Goal: Register for event/course

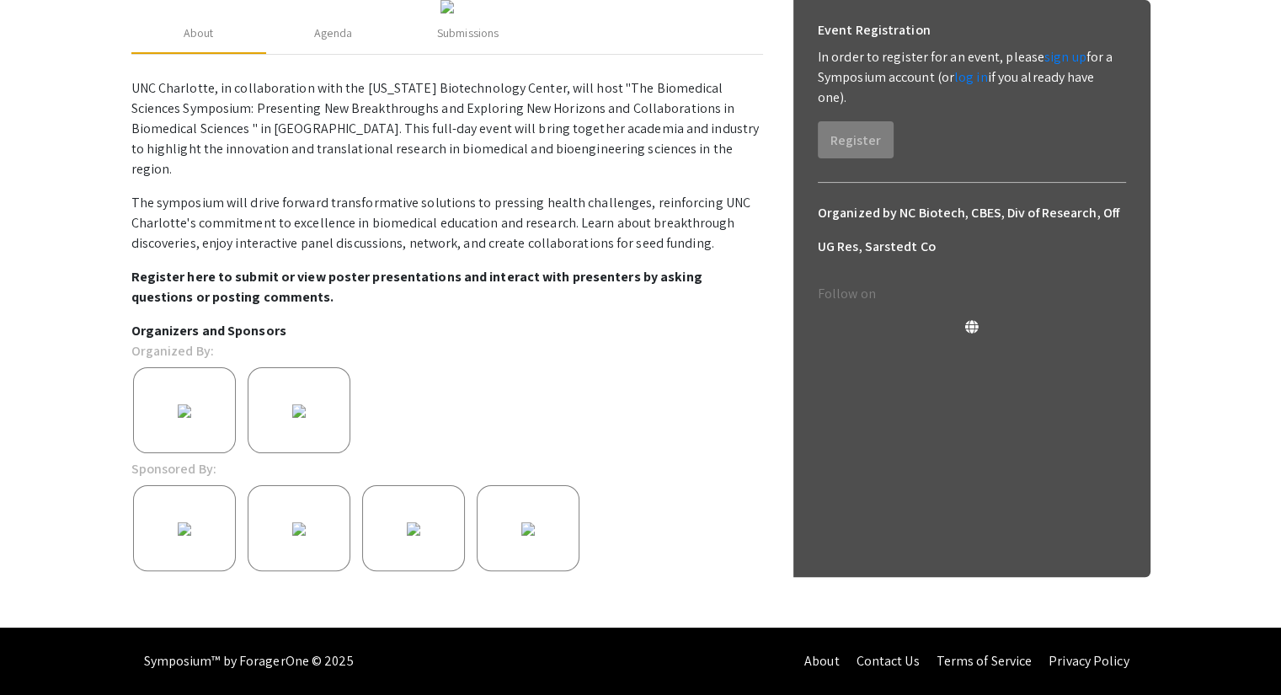
scroll to position [159, 0]
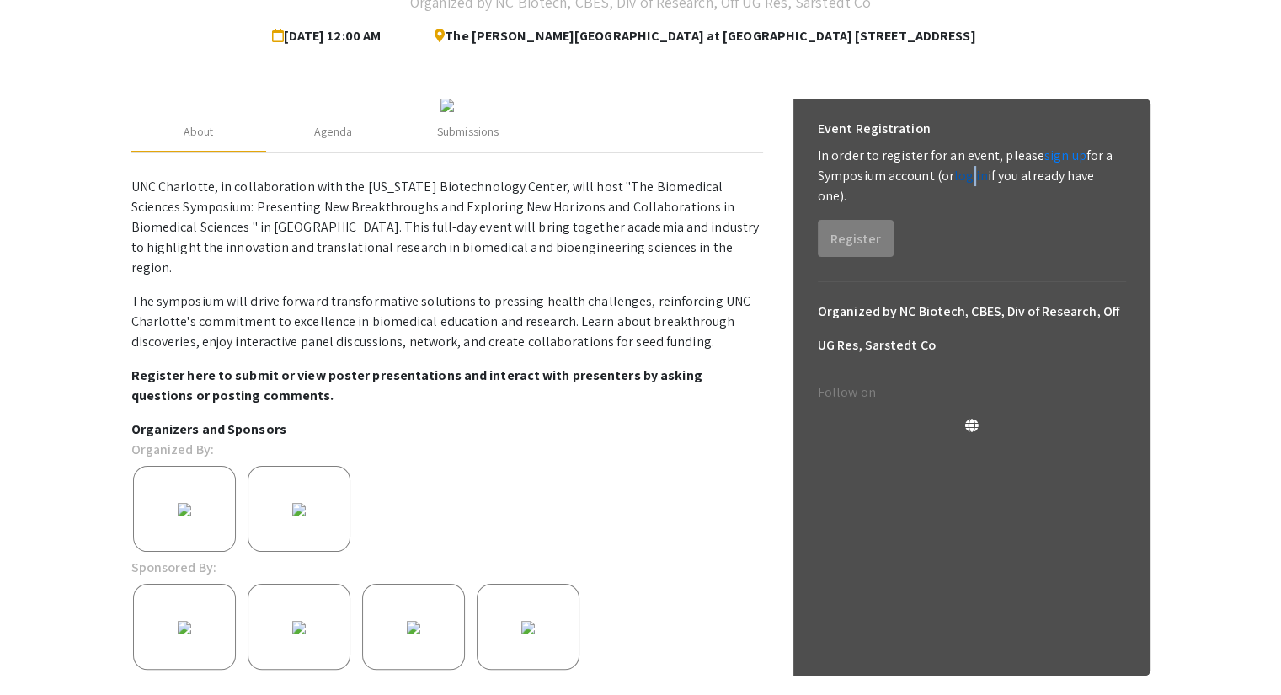
click at [973, 179] on link "log in" at bounding box center [971, 176] width 34 height 18
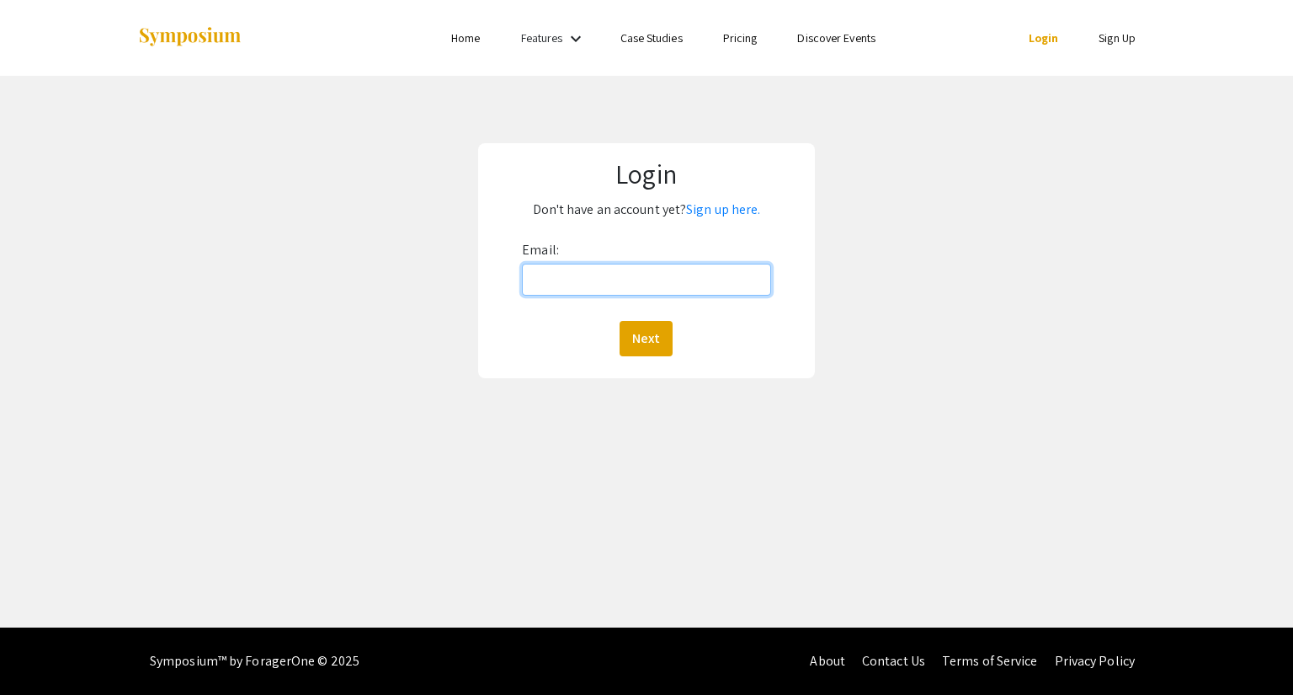
click at [562, 281] on input "Email:" at bounding box center [646, 280] width 248 height 32
type input "[EMAIL_ADDRESS][DOMAIN_NAME]"
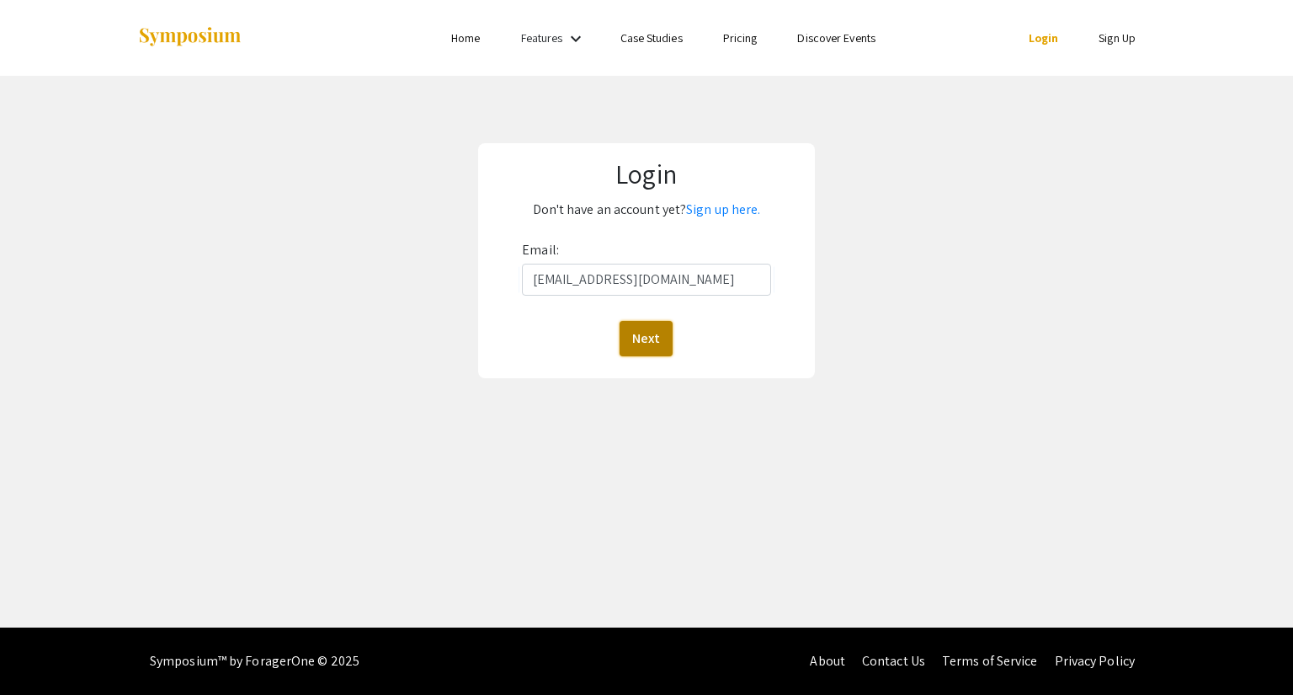
click at [631, 336] on button "Next" at bounding box center [646, 338] width 53 height 35
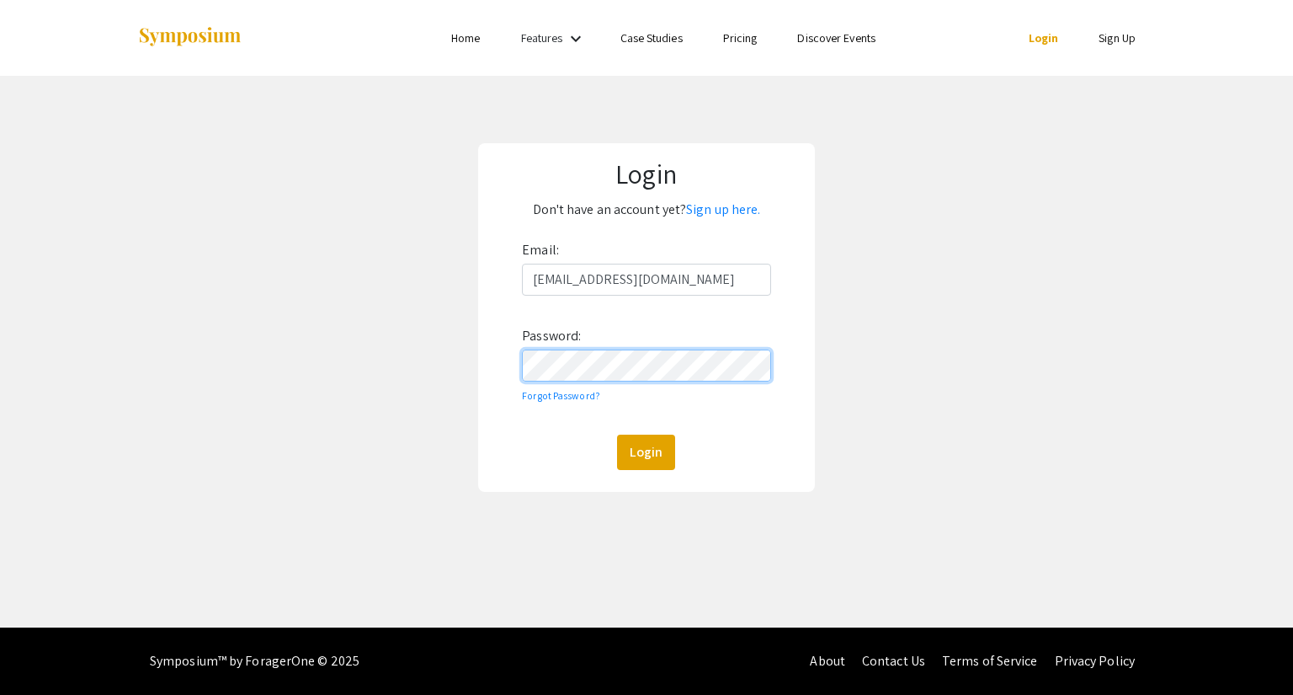
click at [617, 434] on button "Login" at bounding box center [646, 451] width 58 height 35
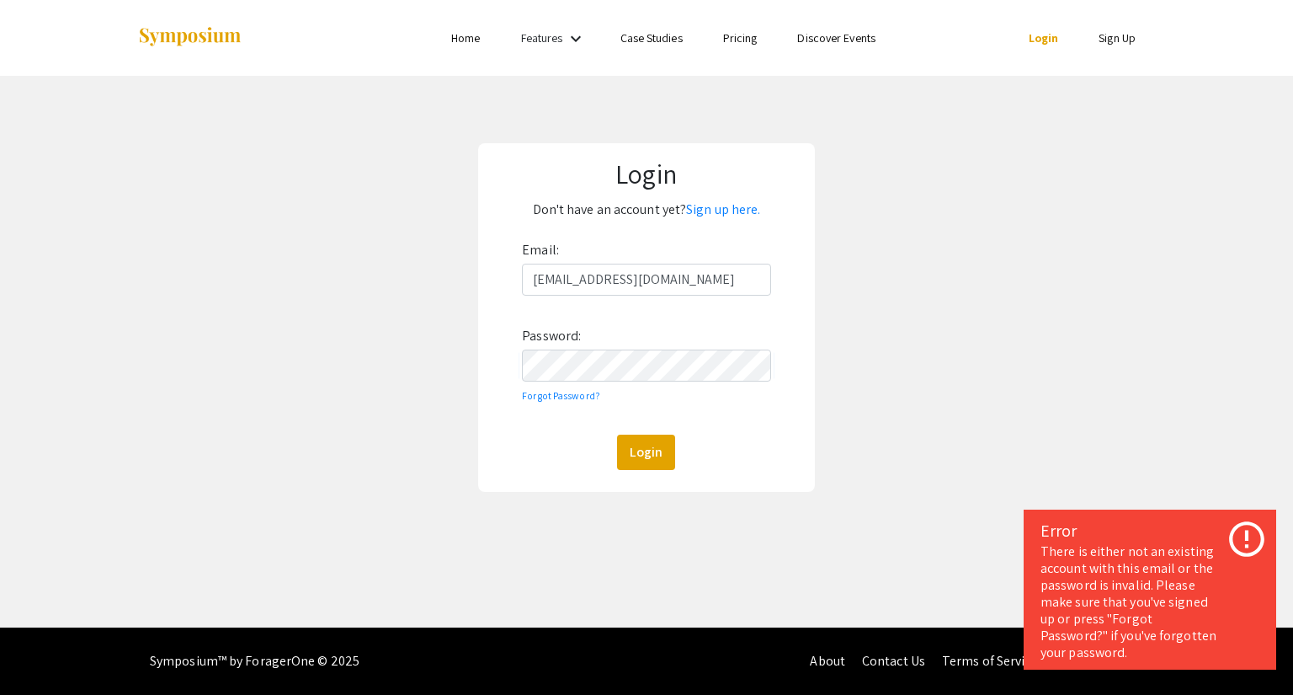
click at [1260, 534] on icon at bounding box center [1247, 539] width 42 height 42
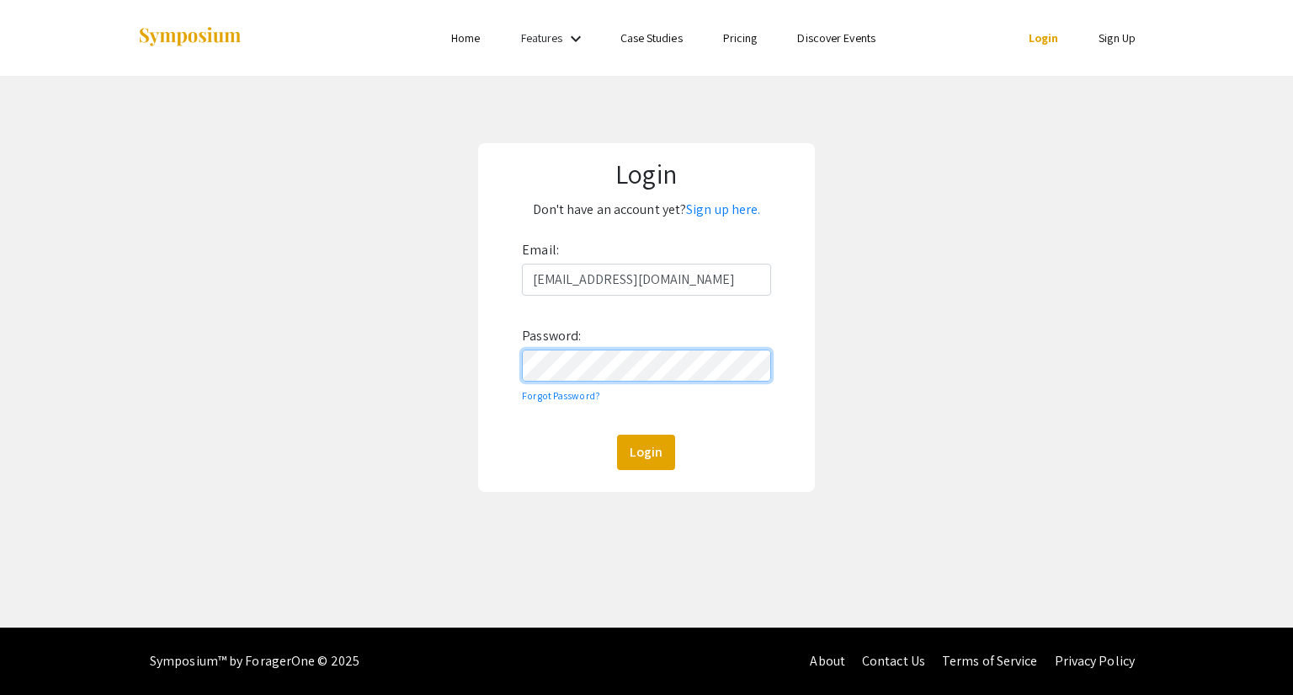
click at [484, 374] on div "Login Don't have an account yet? Sign up here. Email: [EMAIL_ADDRESS][DOMAIN_NA…" at bounding box center [646, 317] width 337 height 349
click at [548, 392] on link "Forgot Password?" at bounding box center [561, 395] width 78 height 13
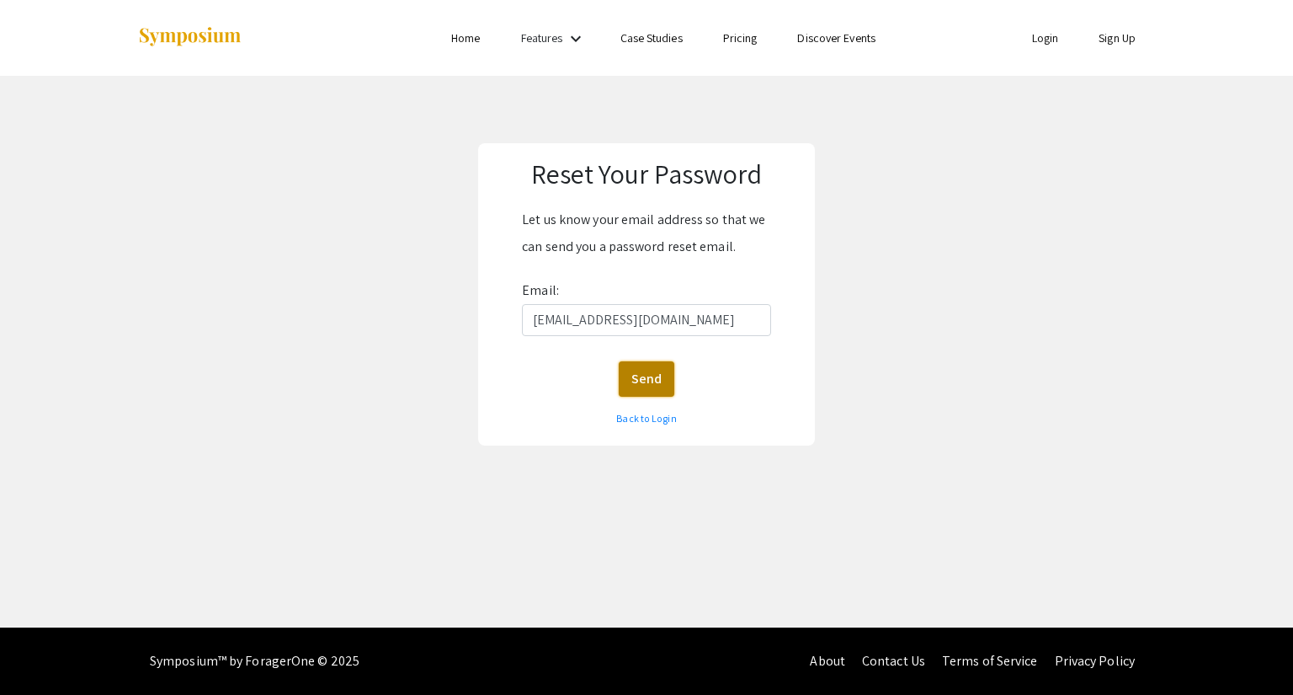
click at [639, 378] on button "Send" at bounding box center [647, 378] width 56 height 35
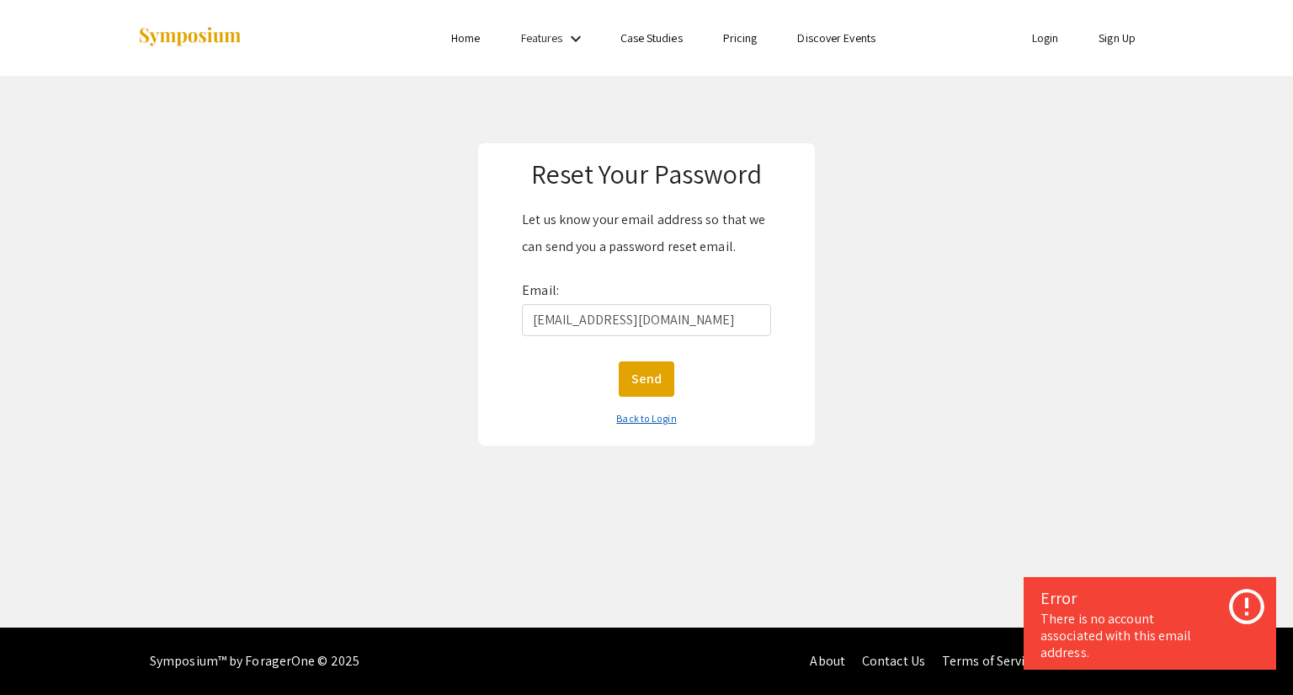
click at [642, 413] on link "Back to Login" at bounding box center [646, 418] width 60 height 13
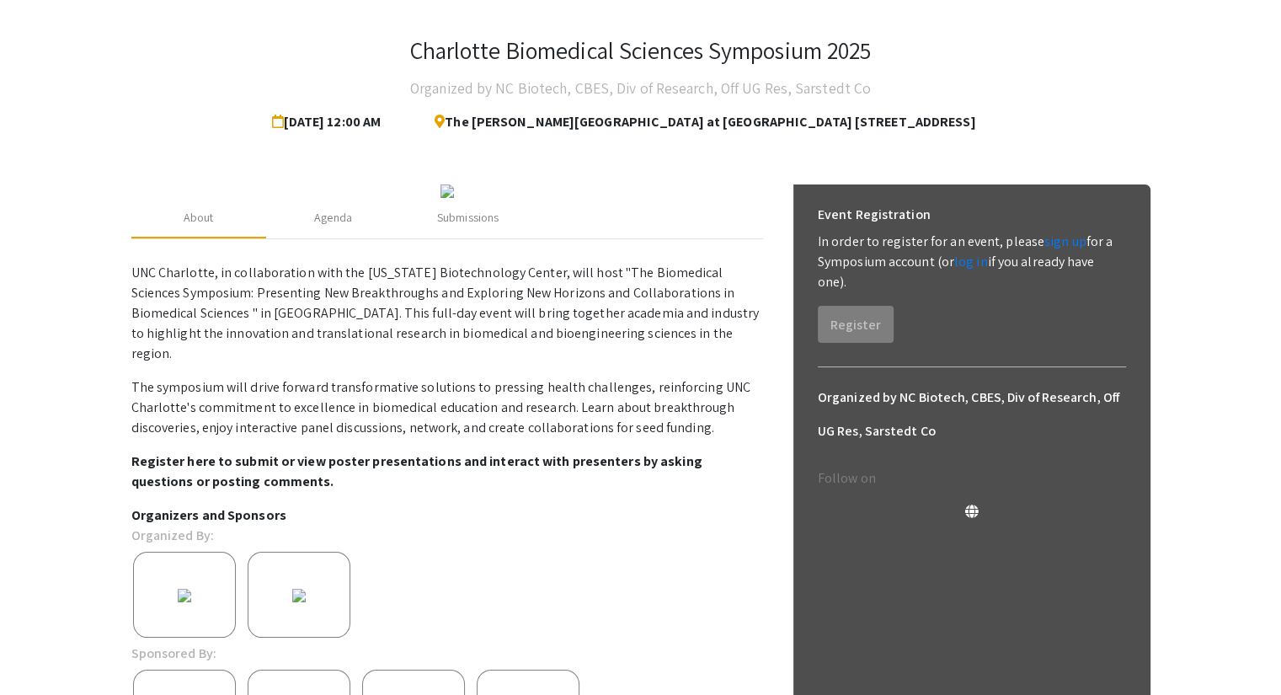
scroll to position [84, 0]
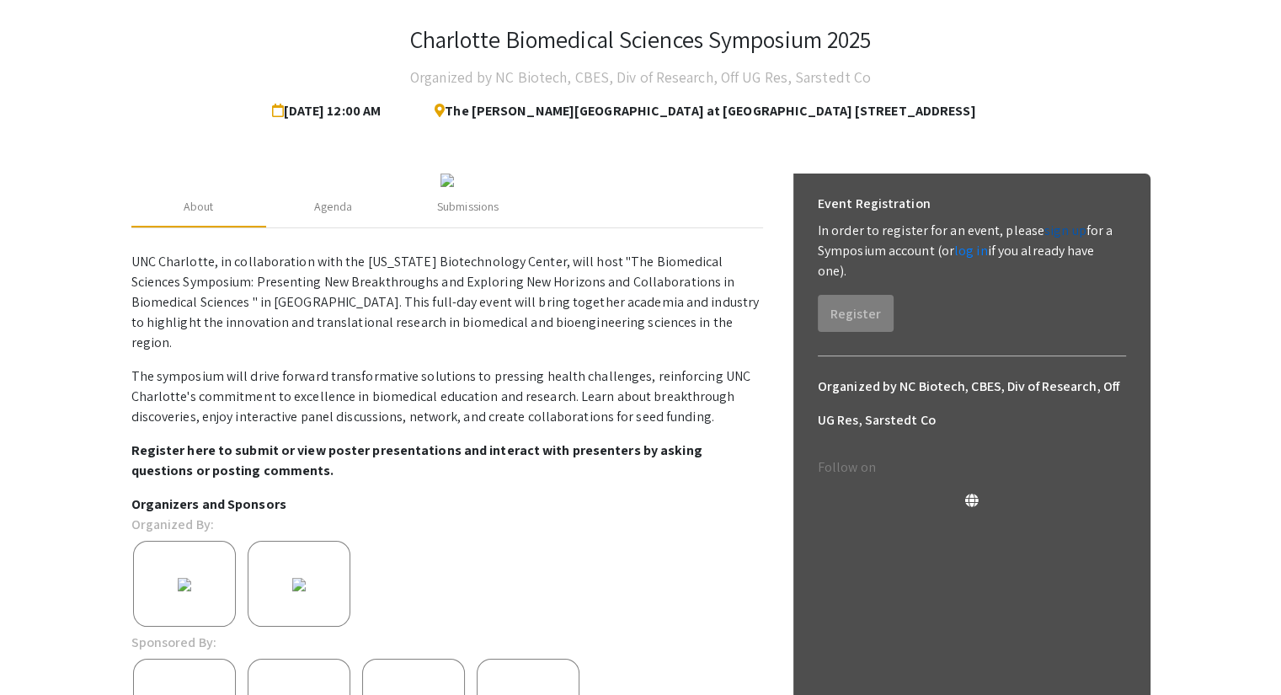
click at [1051, 236] on link "sign up" at bounding box center [1065, 230] width 42 height 18
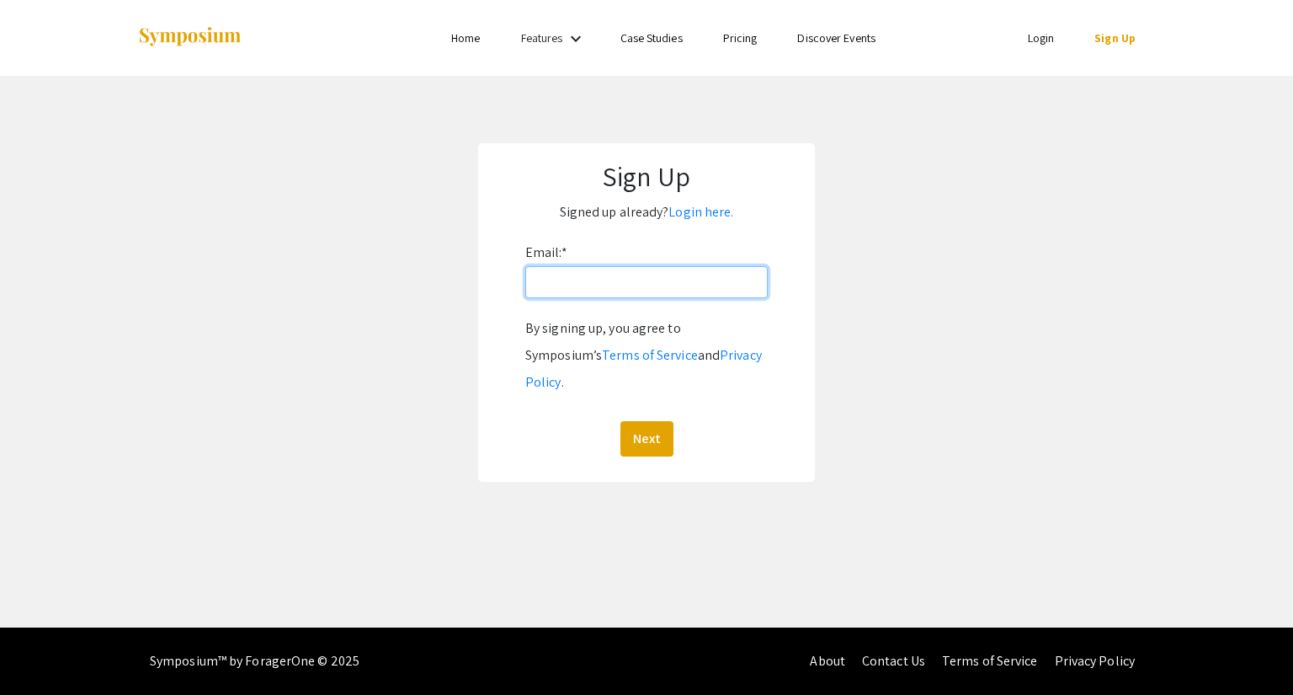
click at [648, 272] on input "Email: *" at bounding box center [646, 282] width 242 height 32
type input "[EMAIL_ADDRESS][DOMAIN_NAME]"
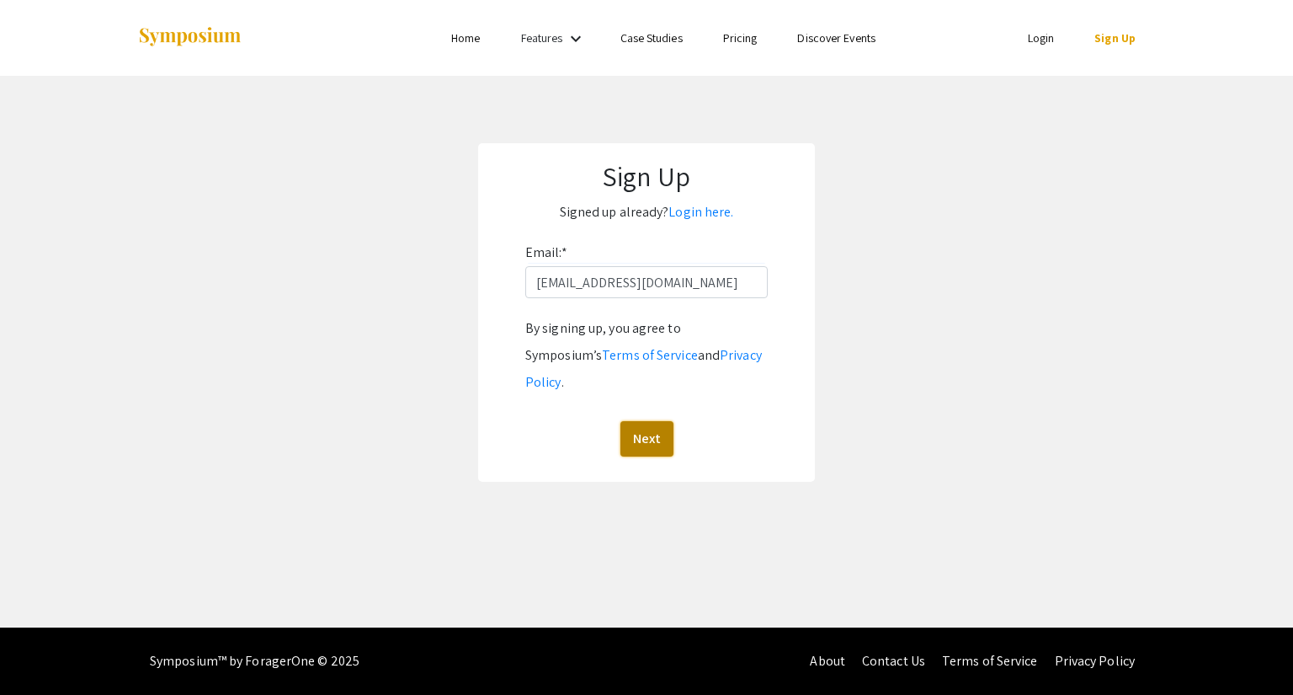
click at [650, 421] on button "Next" at bounding box center [647, 438] width 53 height 35
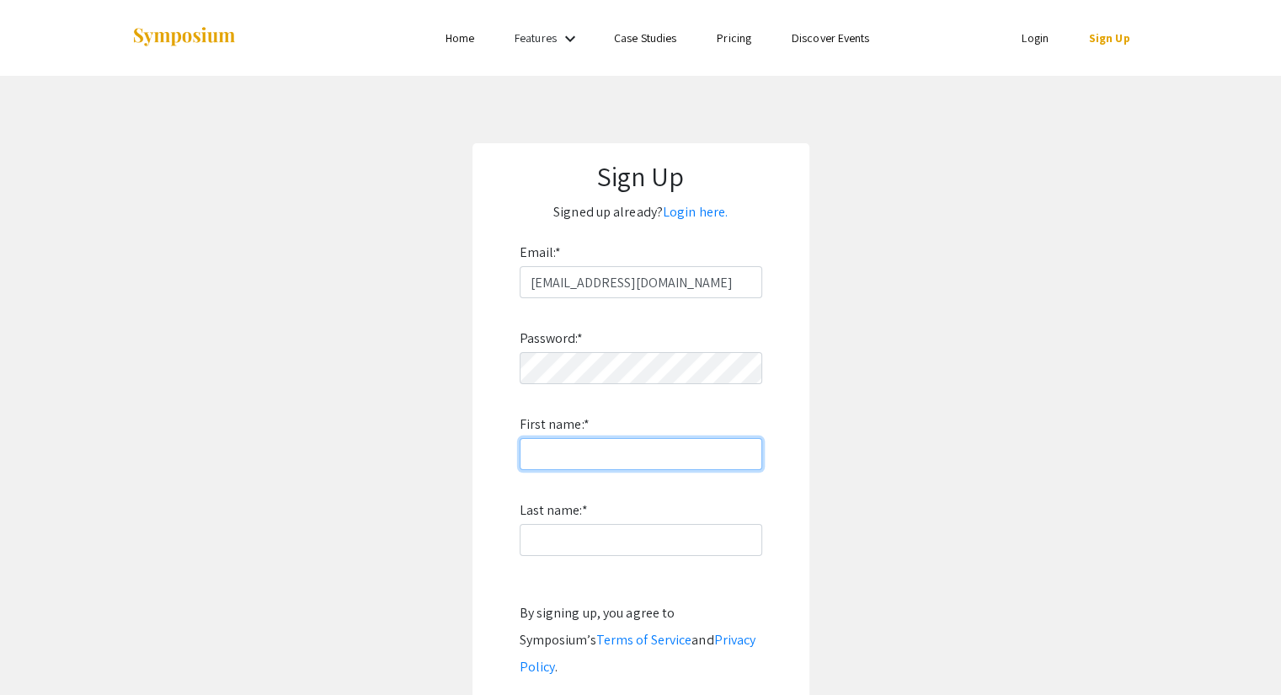
click at [589, 445] on input "First name: *" at bounding box center [640, 454] width 242 height 32
type input "[PERSON_NAME]"
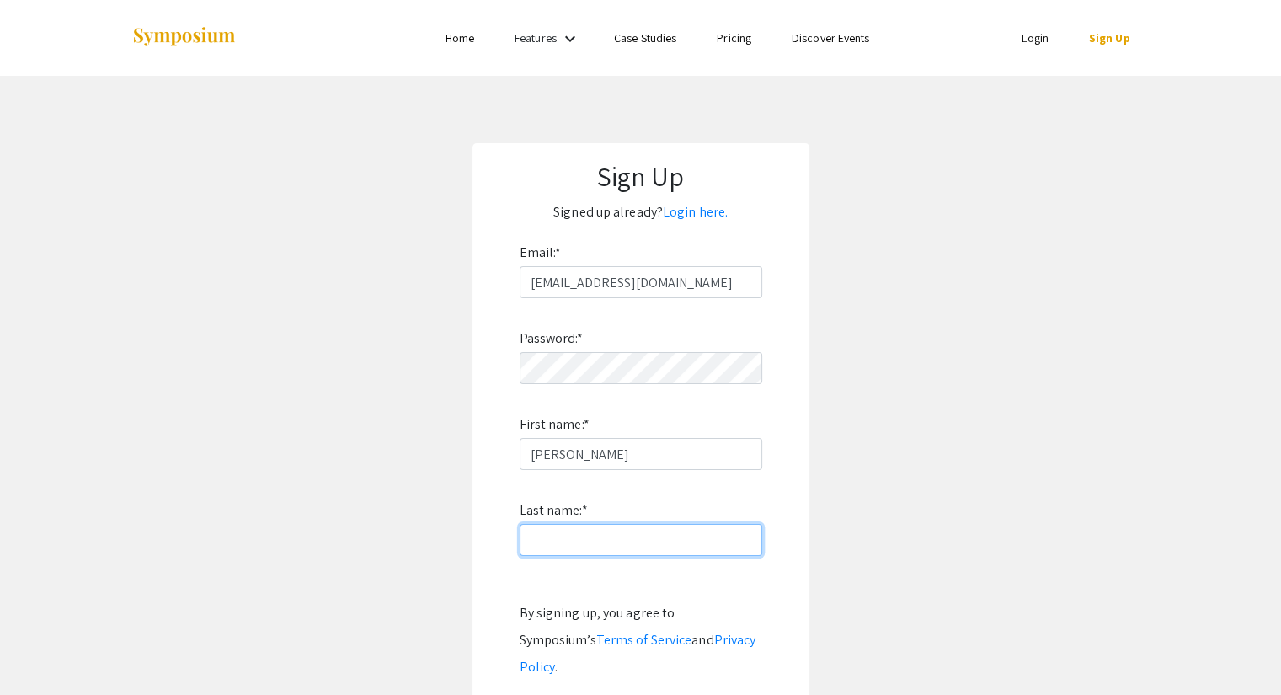
click at [552, 546] on input "Last name: *" at bounding box center [640, 540] width 242 height 32
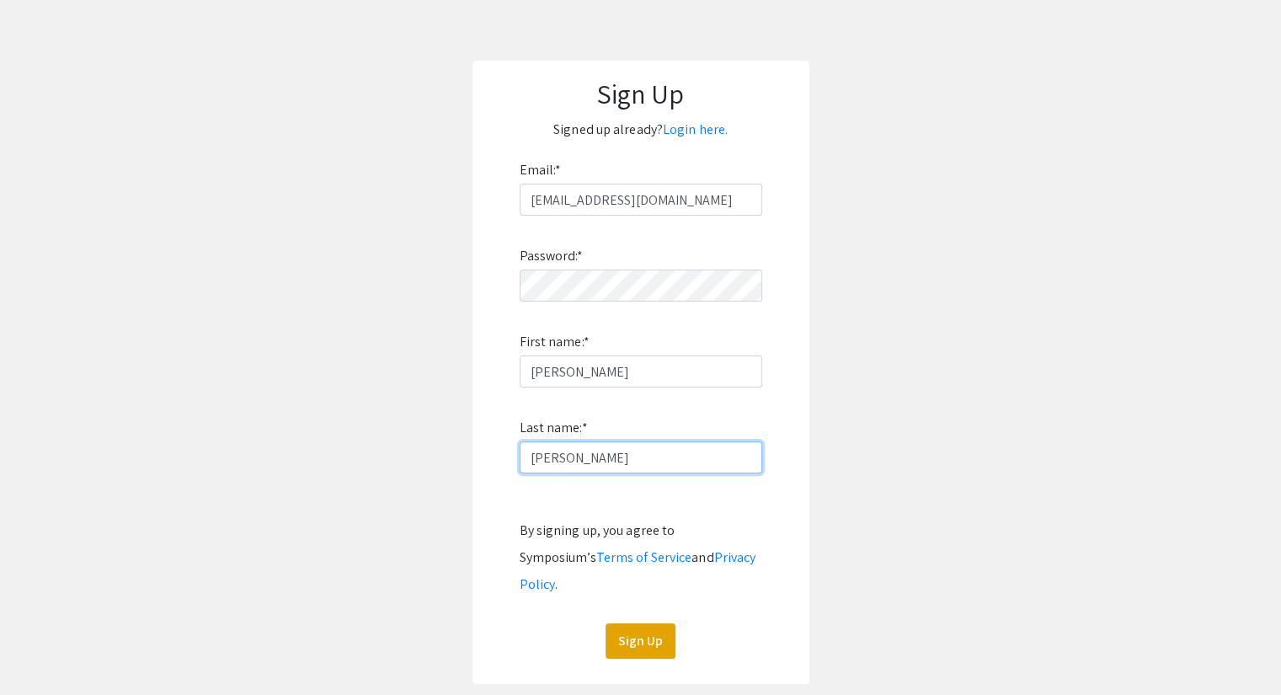
scroll to position [168, 0]
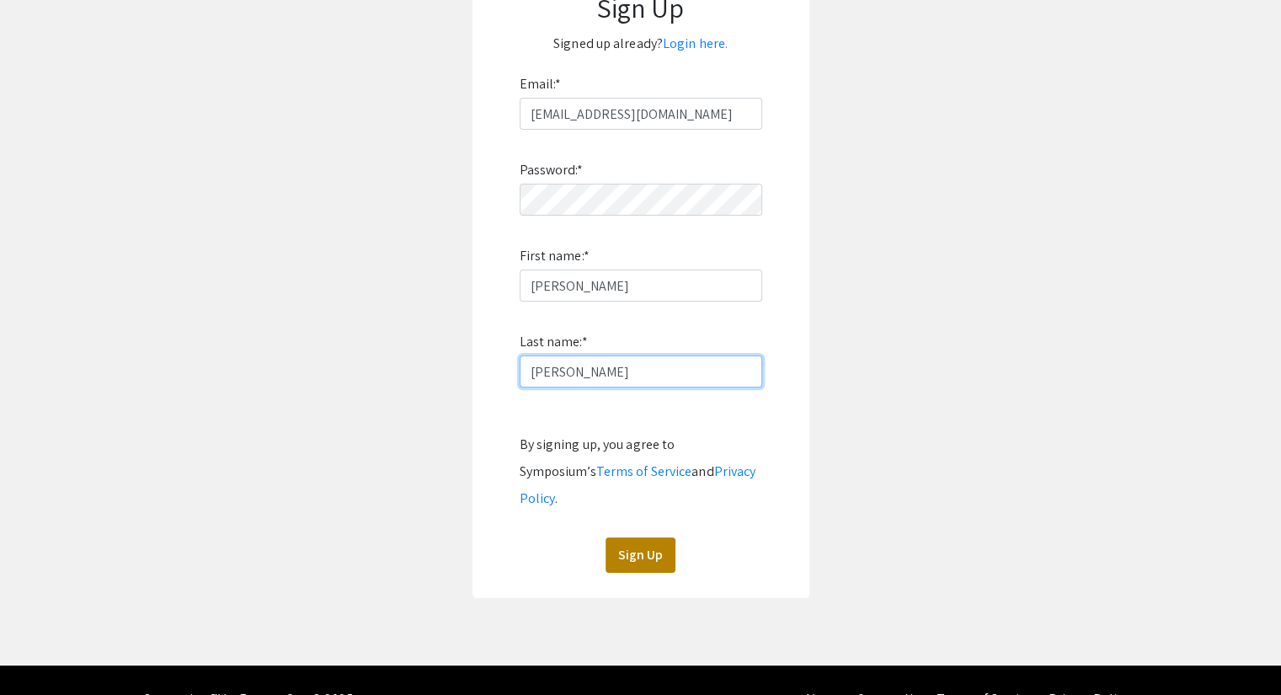
type input "[PERSON_NAME]"
click at [648, 537] on button "Sign Up" at bounding box center [640, 554] width 70 height 35
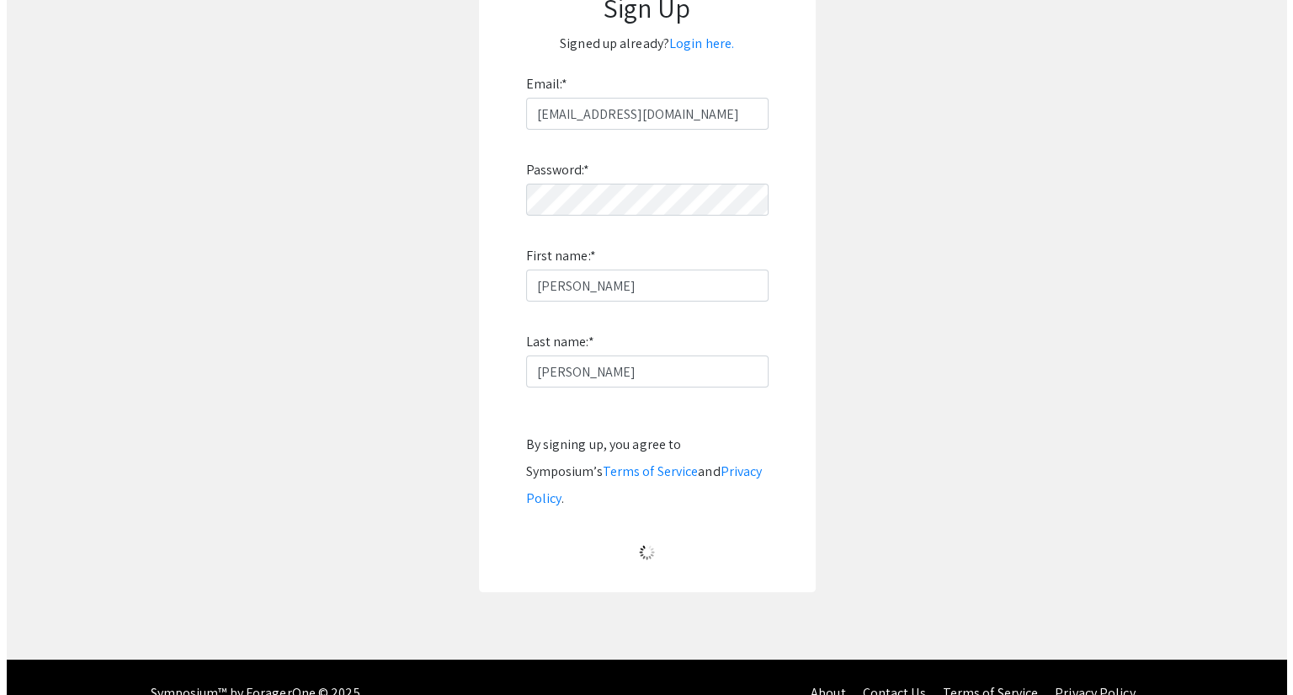
scroll to position [0, 0]
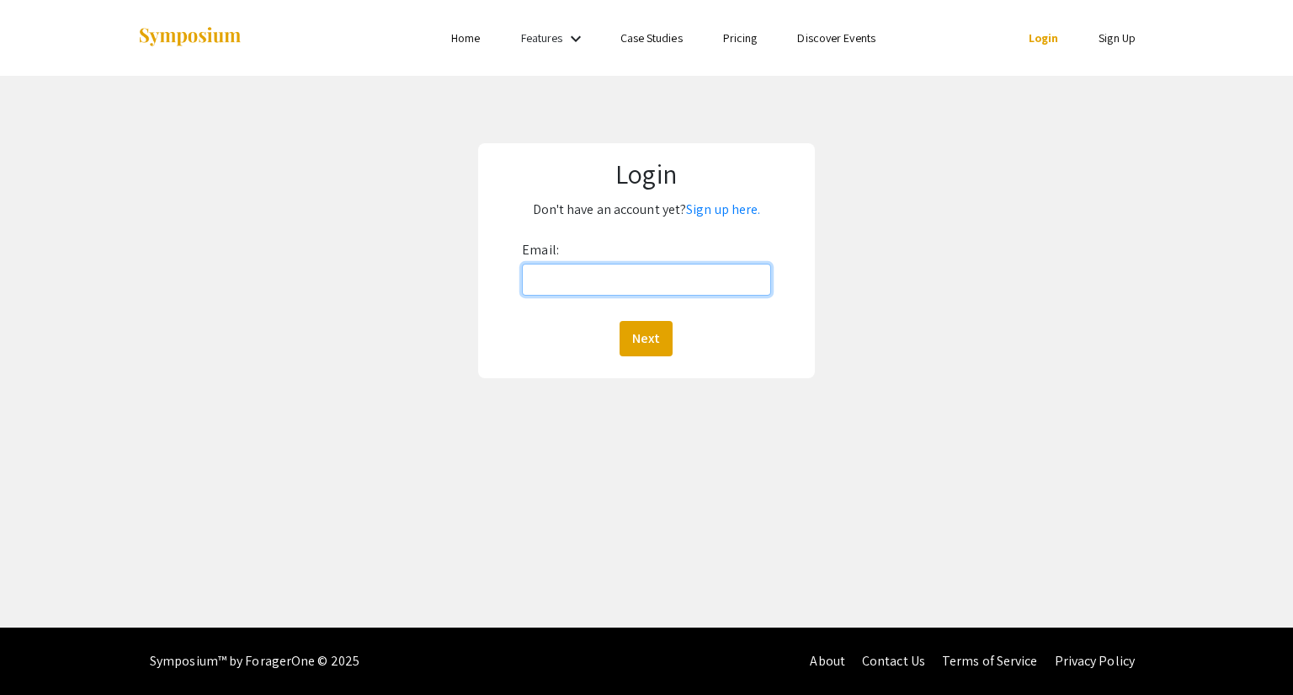
click at [551, 274] on input "Email:" at bounding box center [646, 280] width 248 height 32
type input "[EMAIL_ADDRESS][DOMAIN_NAME]"
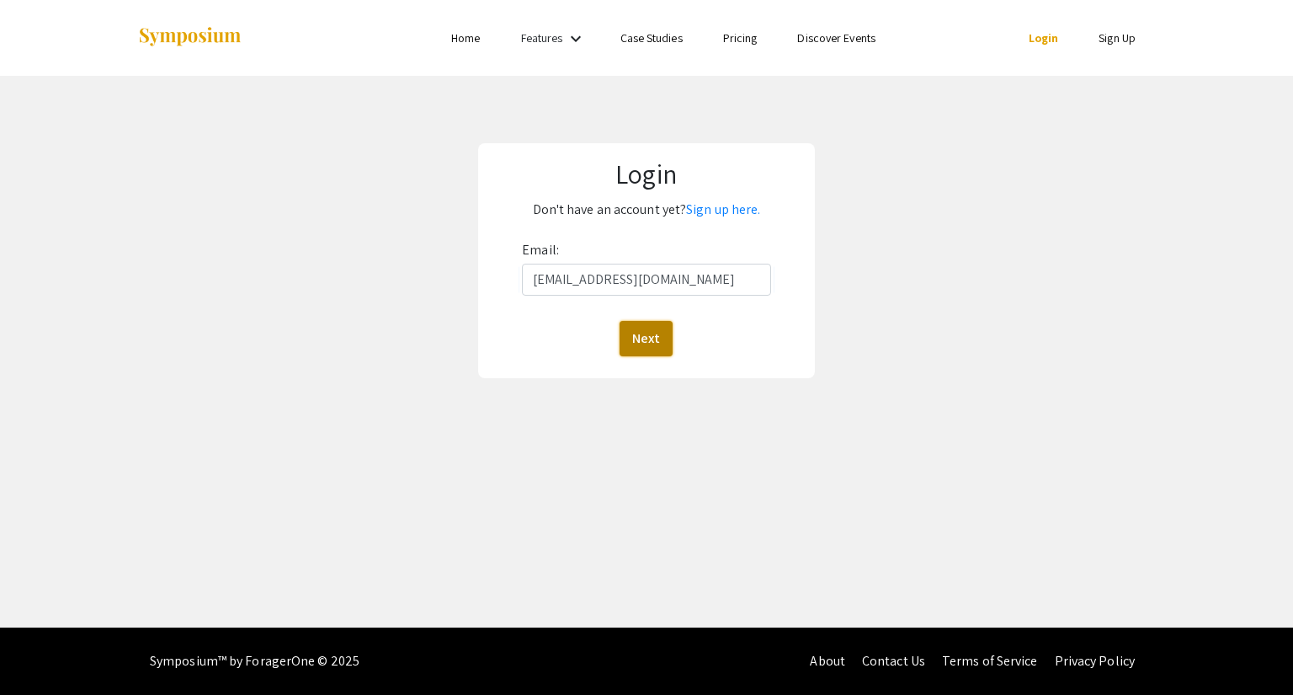
click at [647, 336] on button "Next" at bounding box center [646, 338] width 53 height 35
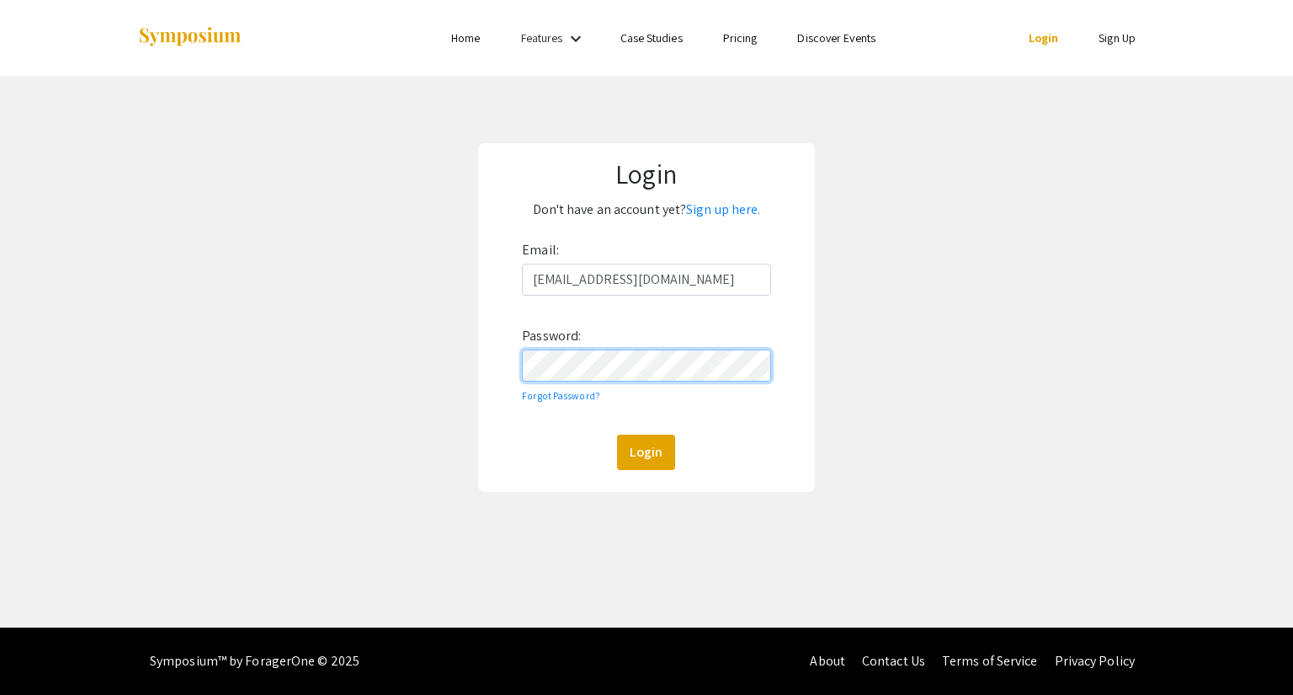
click at [617, 434] on button "Login" at bounding box center [646, 451] width 58 height 35
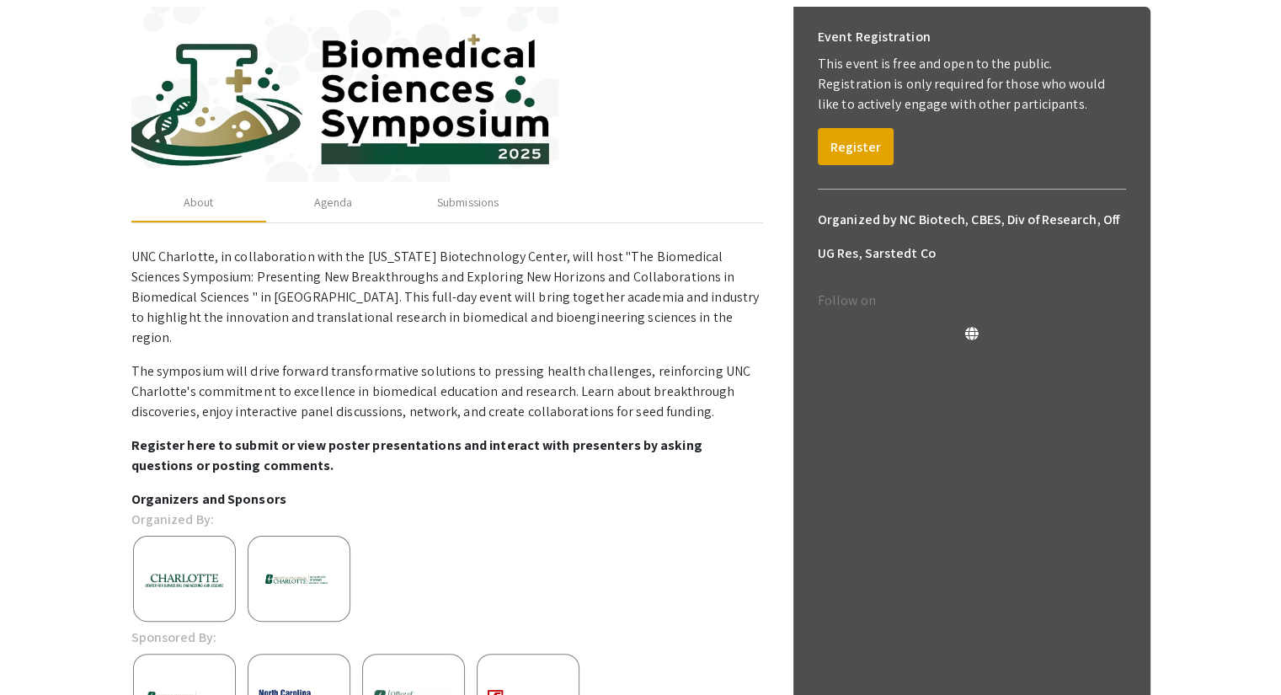
scroll to position [243, 0]
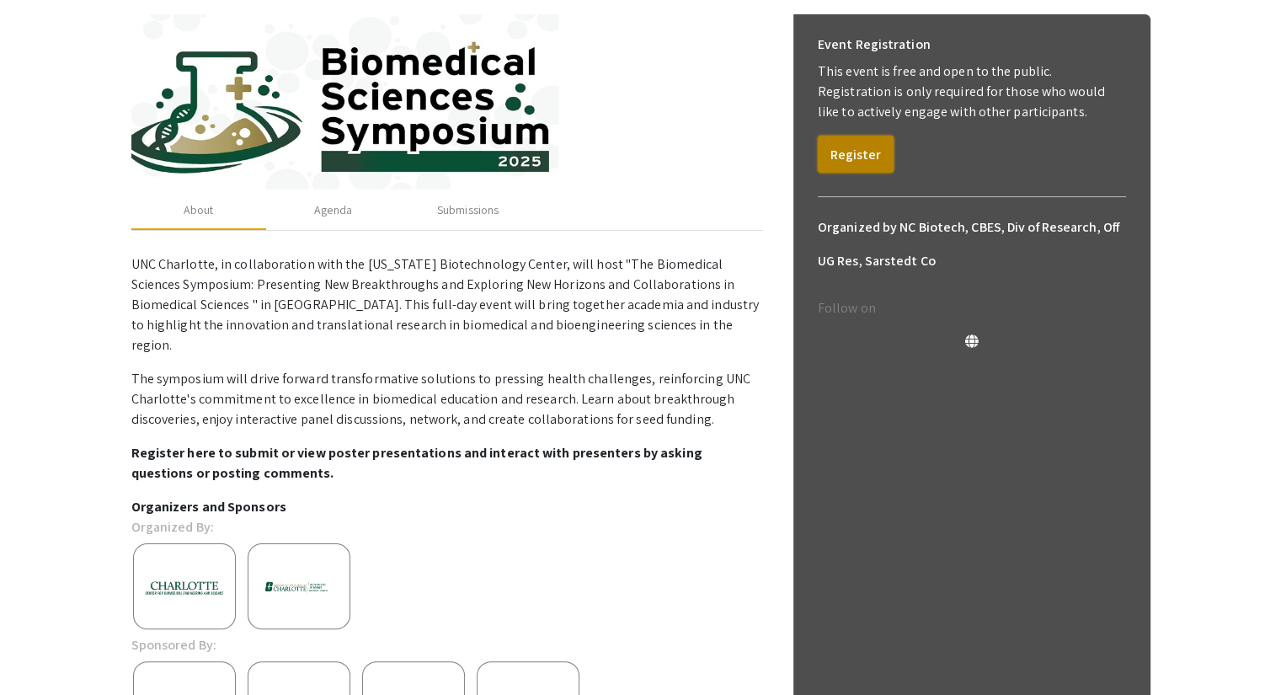
click at [833, 149] on button "Register" at bounding box center [856, 154] width 76 height 37
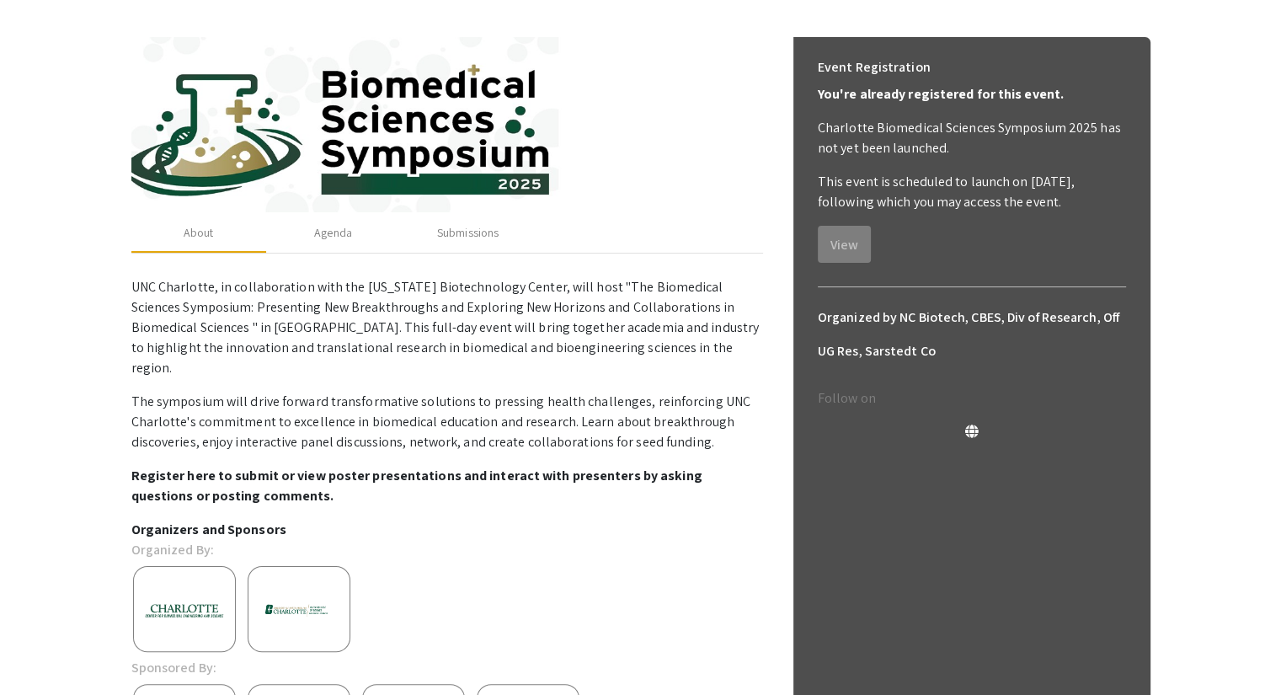
scroll to position [75, 0]
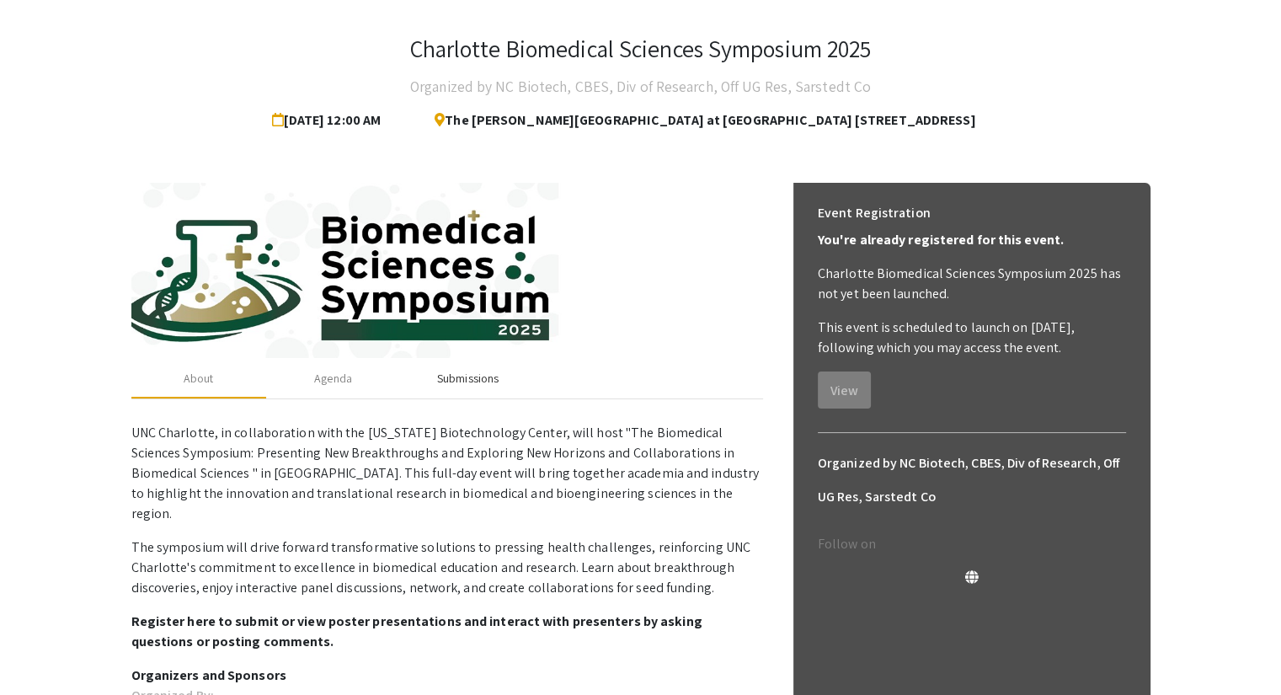
click at [464, 375] on div "Submissions" at bounding box center [467, 379] width 61 height 18
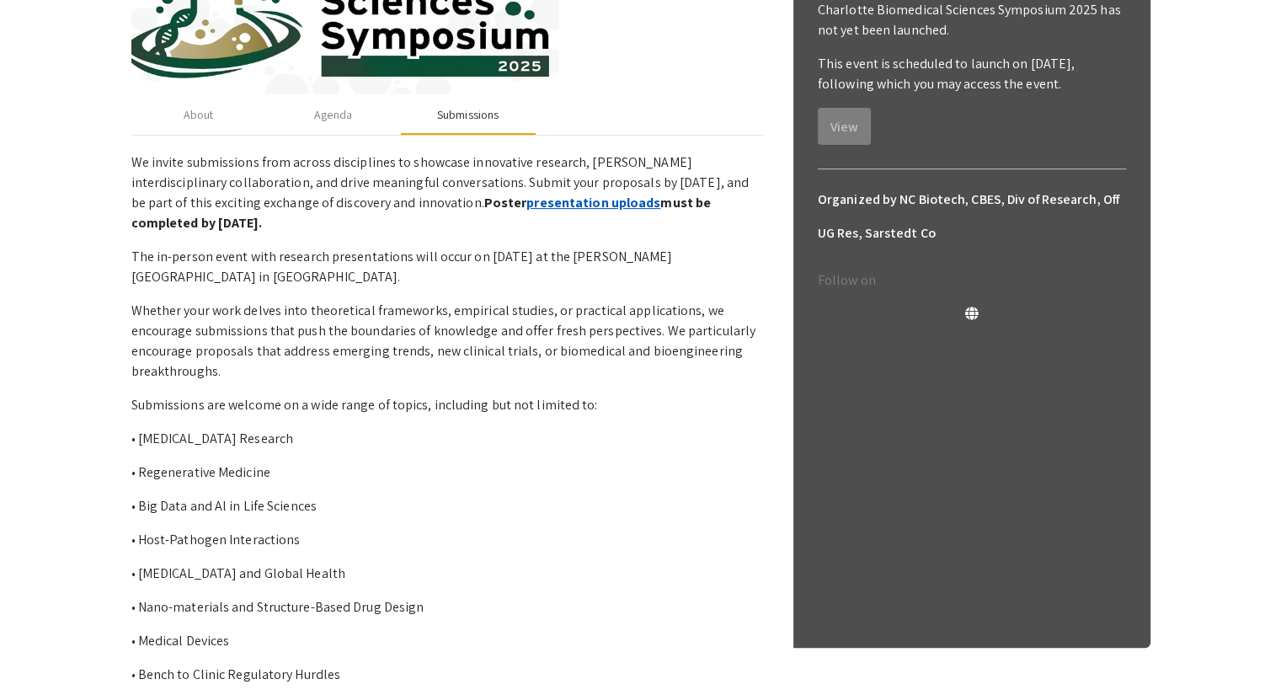
scroll to position [325, 0]
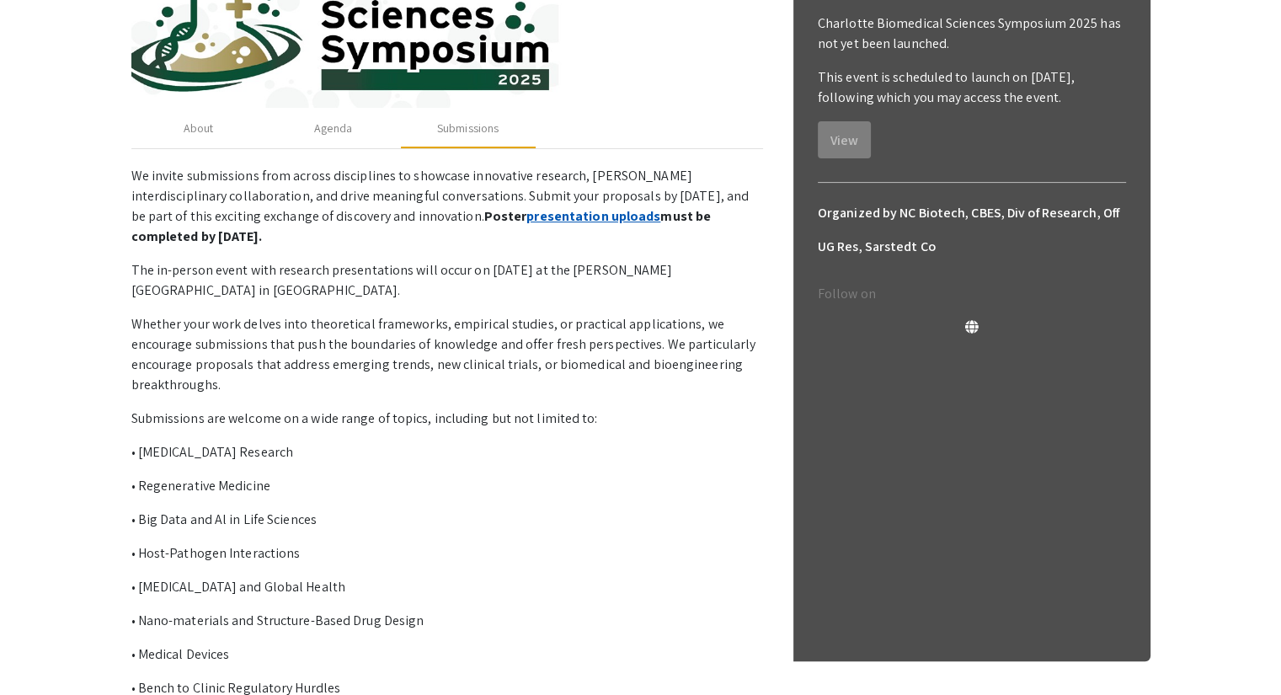
click at [526, 222] on link "presentation uploads" at bounding box center [593, 216] width 134 height 18
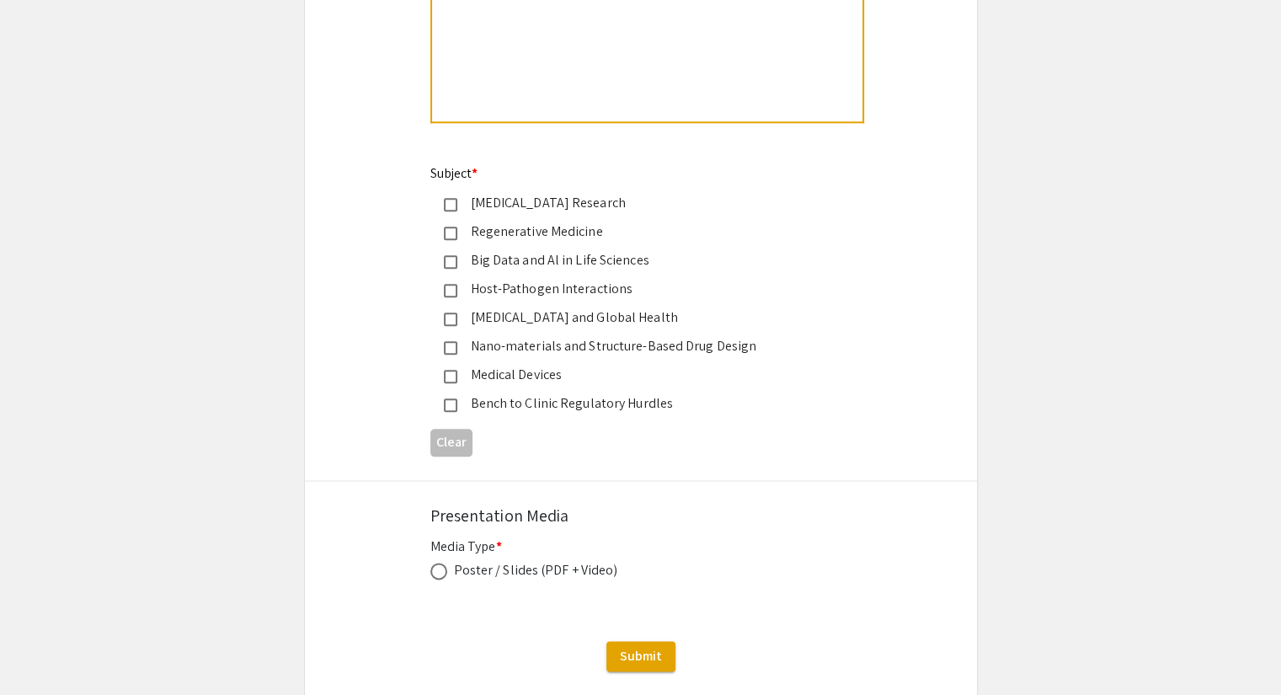
scroll to position [2021, 0]
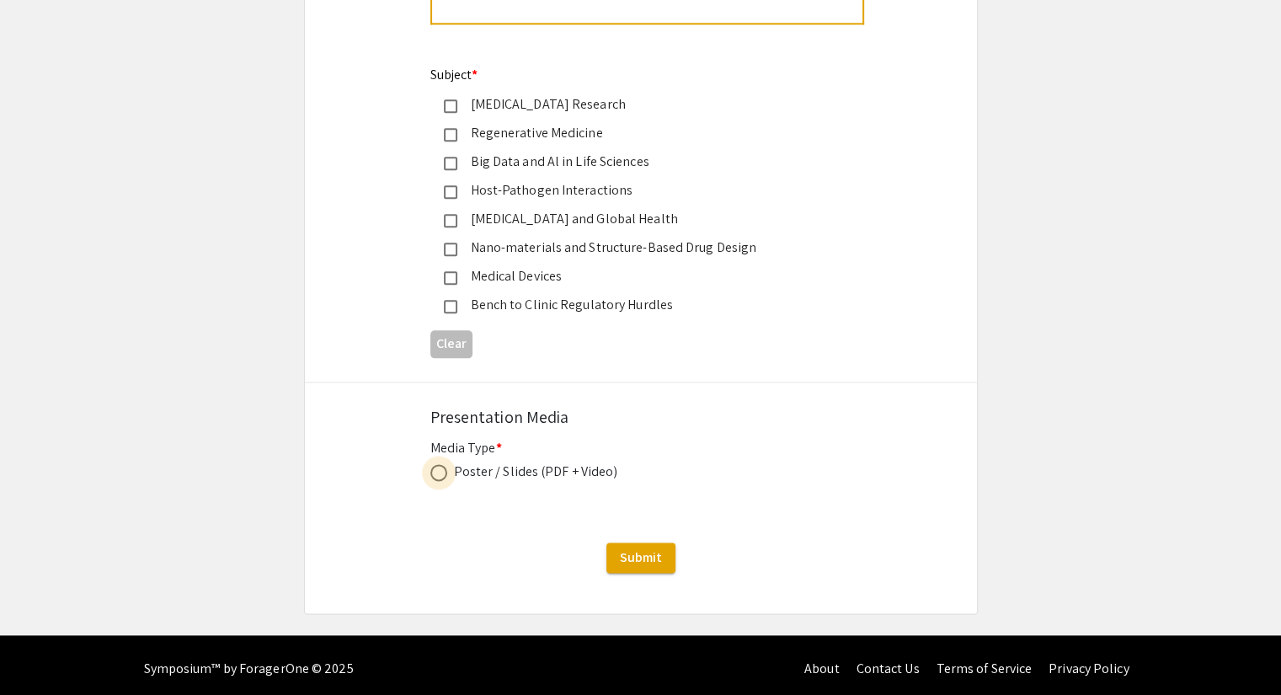
click at [432, 477] on span at bounding box center [438, 472] width 17 height 17
click at [432, 477] on input "radio" at bounding box center [438, 472] width 17 height 17
radio input "true"
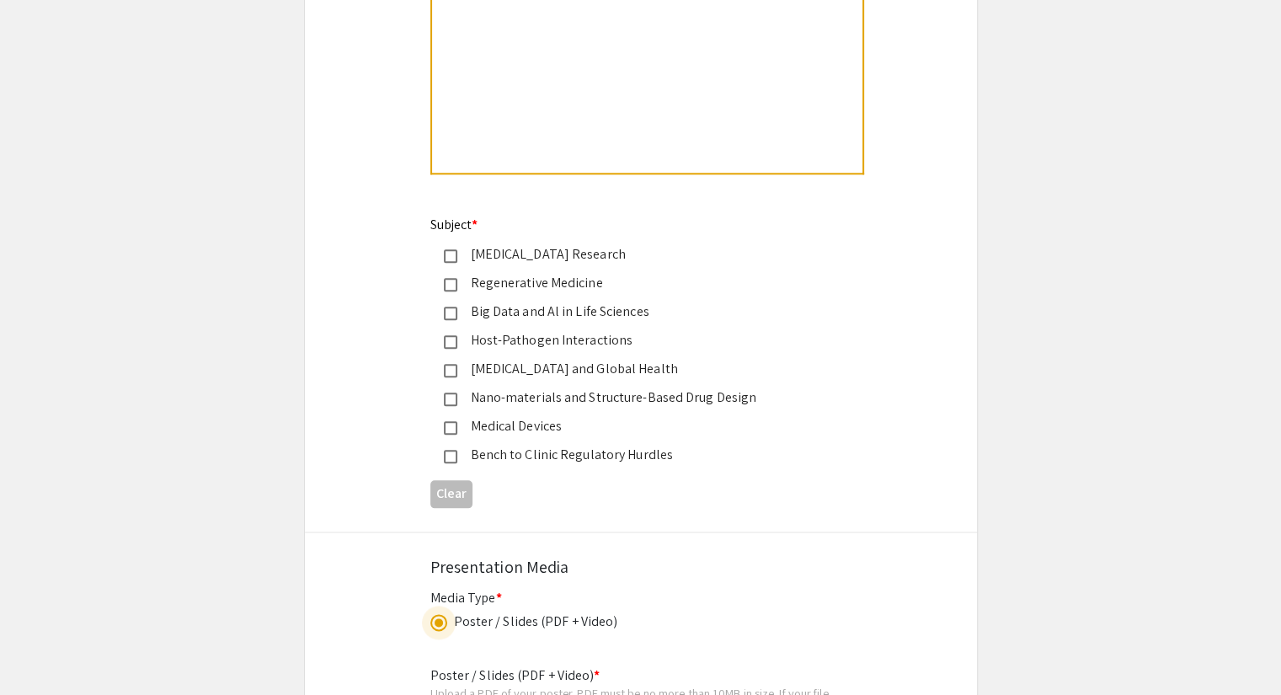
scroll to position [1768, 0]
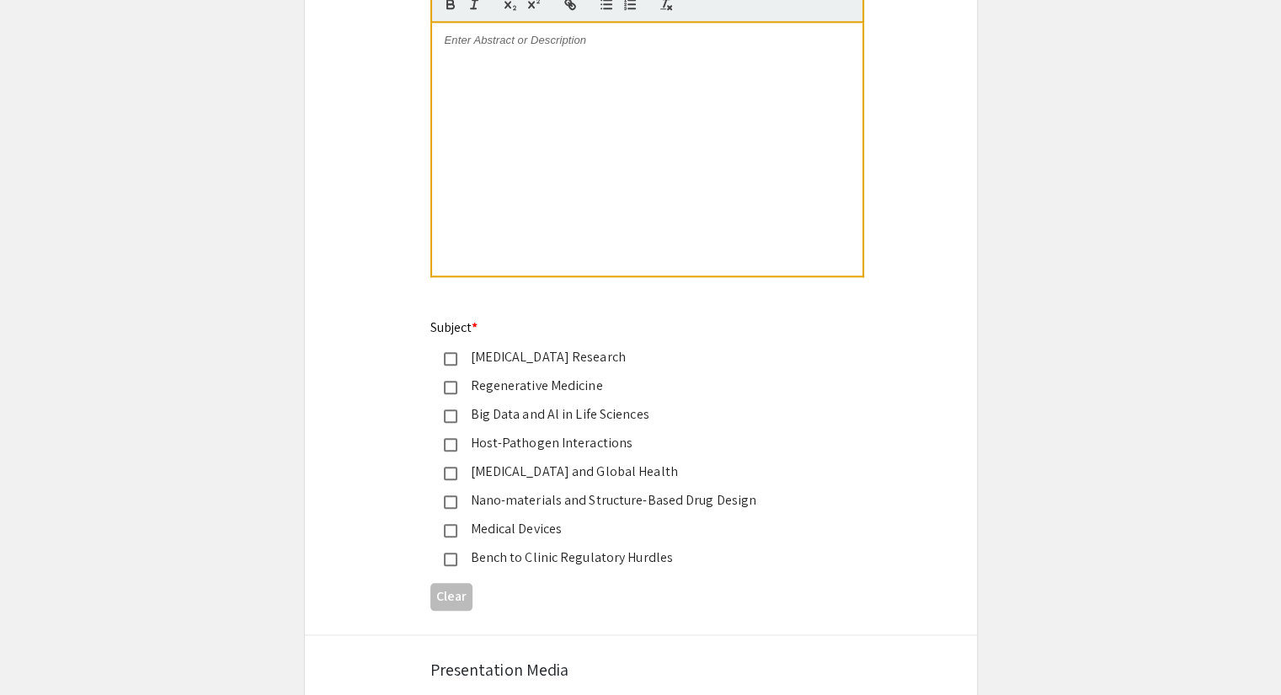
click at [450, 531] on mat-pseudo-checkbox at bounding box center [450, 530] width 13 height 13
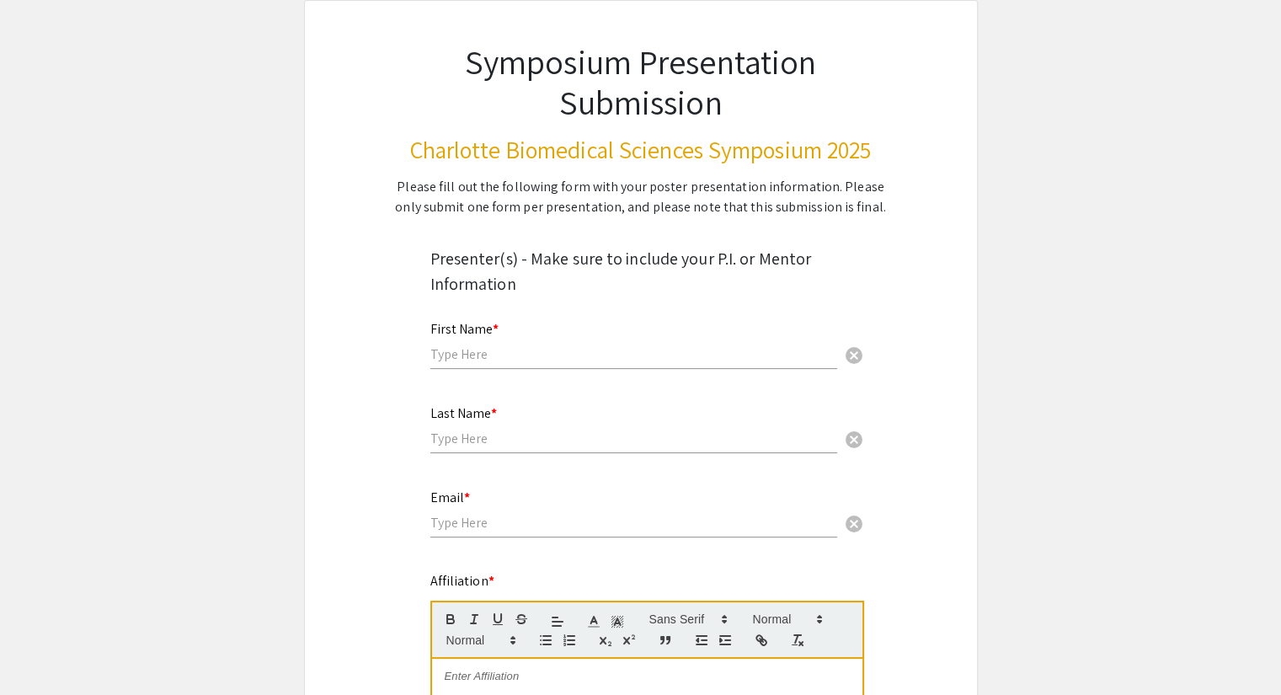
scroll to position [0, 0]
